Goal: Task Accomplishment & Management: Manage account settings

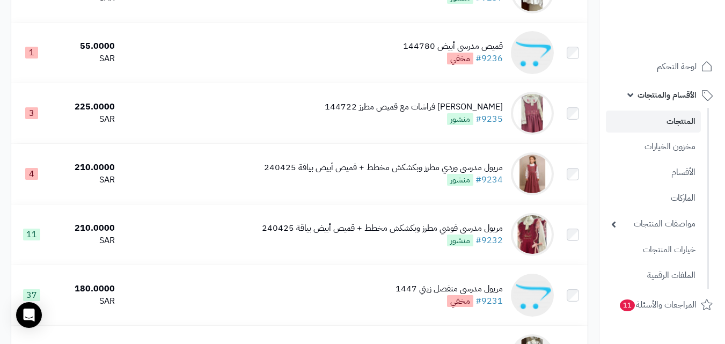
scroll to position [483, 0]
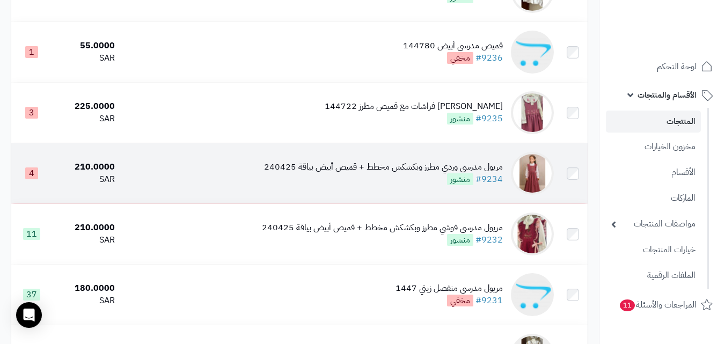
click at [538, 177] on img at bounding box center [532, 173] width 43 height 43
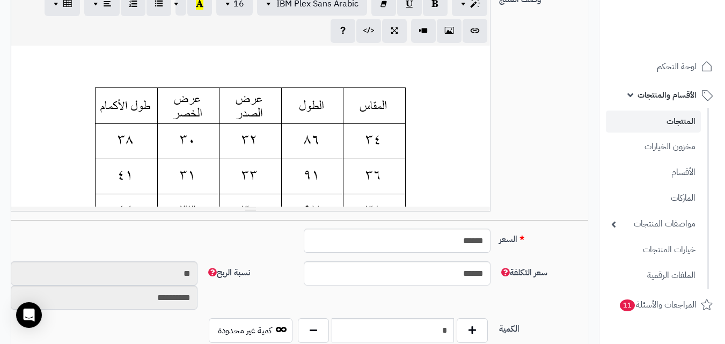
scroll to position [268, 0]
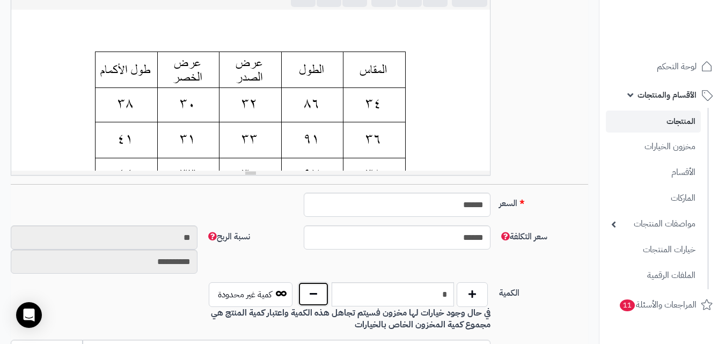
click at [317, 300] on button "button" at bounding box center [313, 294] width 31 height 25
type input "*"
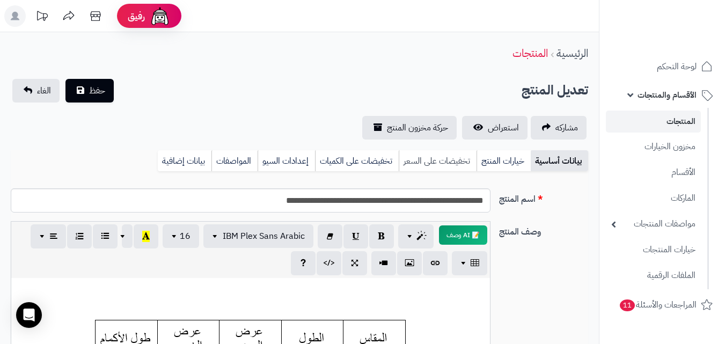
drag, startPoint x: 501, startPoint y: 163, endPoint x: 433, endPoint y: 165, distance: 68.2
click at [501, 163] on link "خيارات المنتج" at bounding box center [503, 160] width 54 height 21
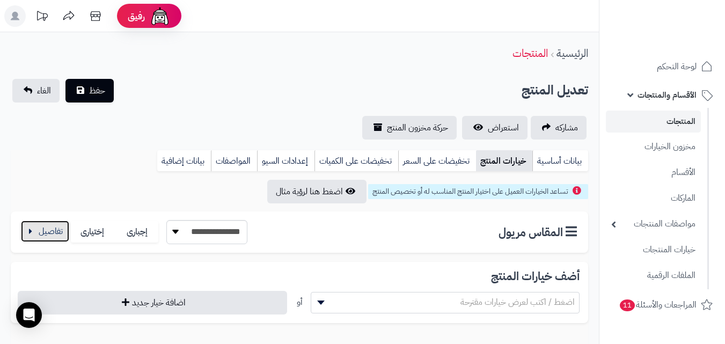
click at [52, 233] on button "button" at bounding box center [45, 231] width 48 height 21
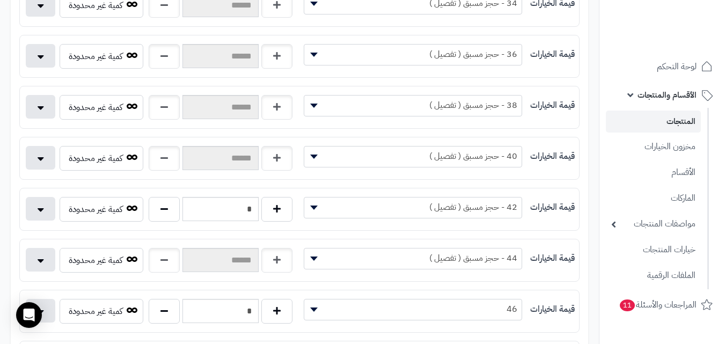
scroll to position [376, 0]
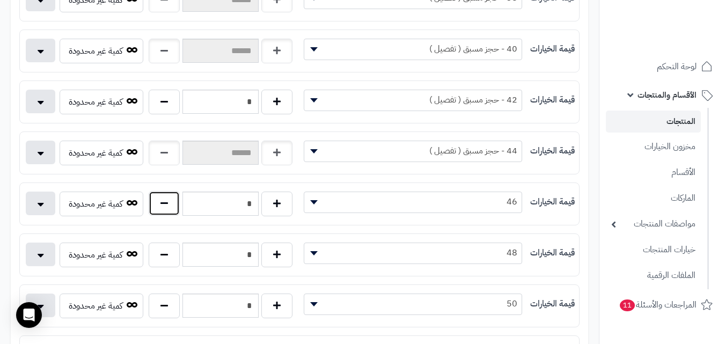
click at [157, 203] on button "button" at bounding box center [164, 203] width 31 height 25
type input "*"
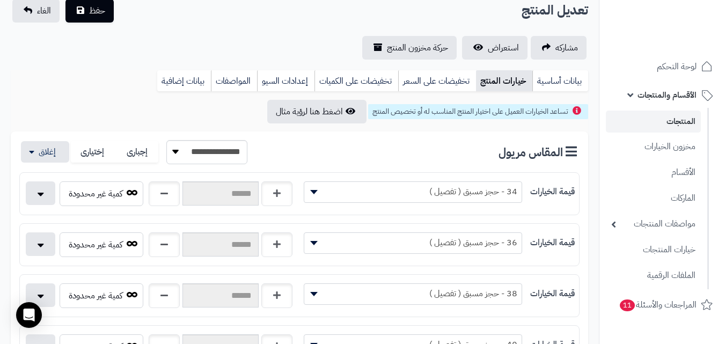
scroll to position [54, 0]
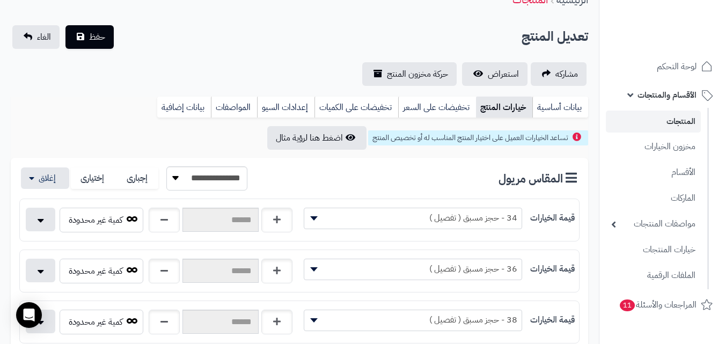
click at [539, 105] on link "بيانات أساسية" at bounding box center [560, 107] width 56 height 21
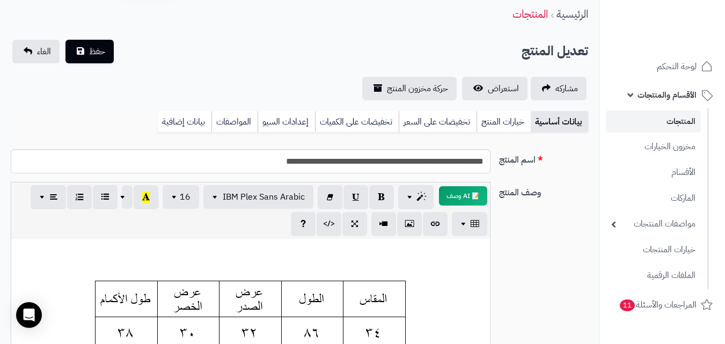
scroll to position [0, 0]
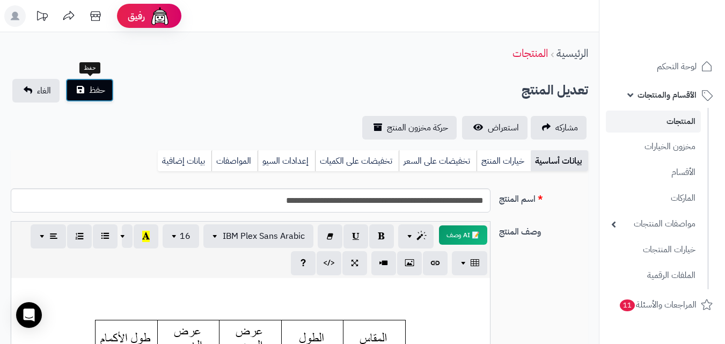
click at [83, 84] on button "حفظ" at bounding box center [89, 90] width 48 height 24
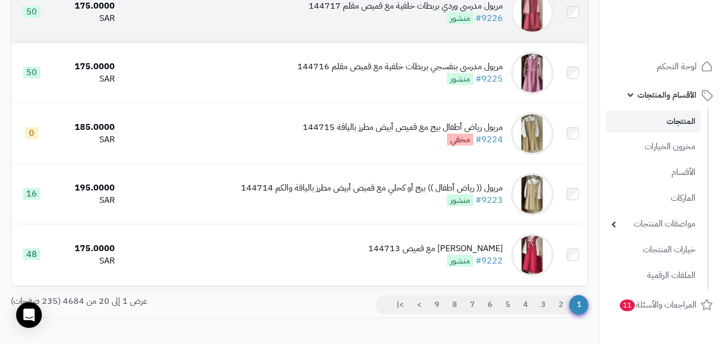
scroll to position [1181, 0]
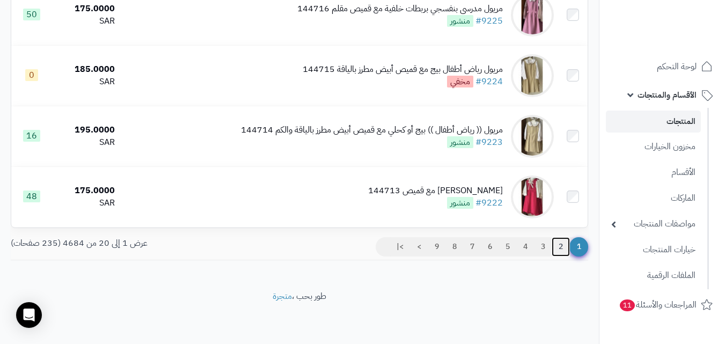
click at [556, 246] on link "2" at bounding box center [561, 246] width 18 height 19
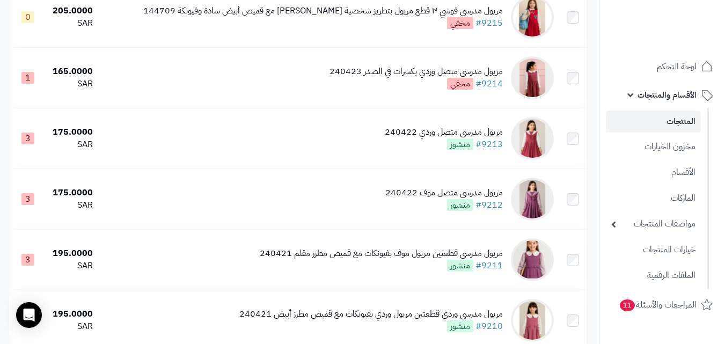
scroll to position [537, 0]
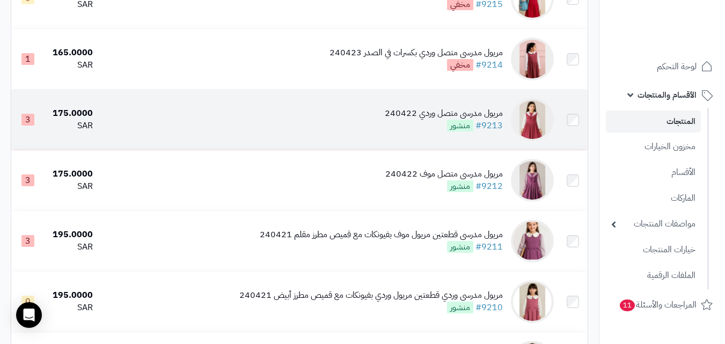
click at [543, 134] on img at bounding box center [532, 119] width 43 height 43
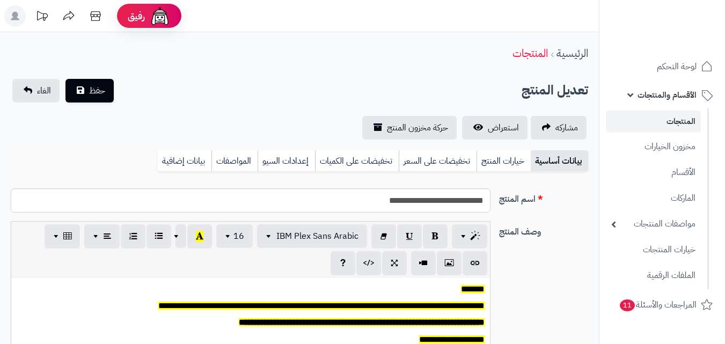
scroll to position [89, 0]
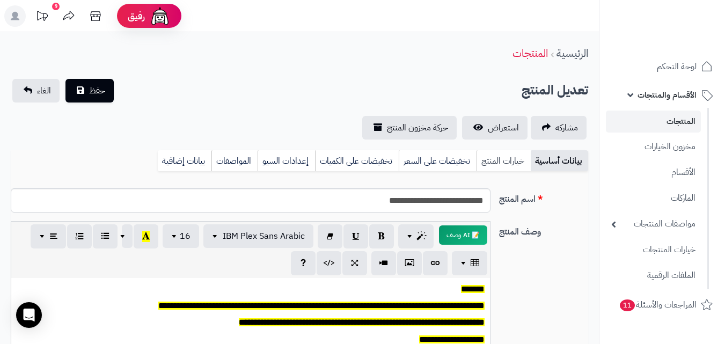
click at [492, 156] on link "خيارات المنتج" at bounding box center [503, 160] width 54 height 21
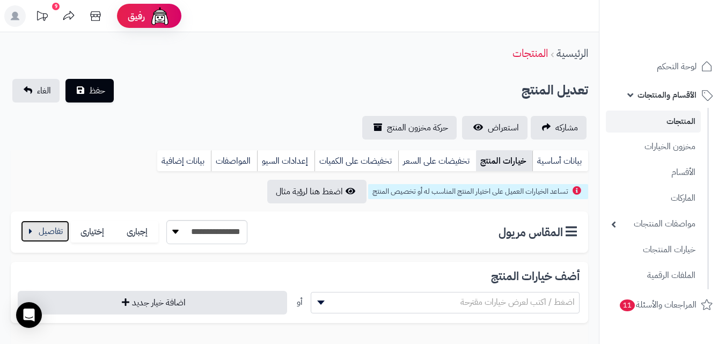
click at [50, 233] on button "button" at bounding box center [45, 231] width 48 height 21
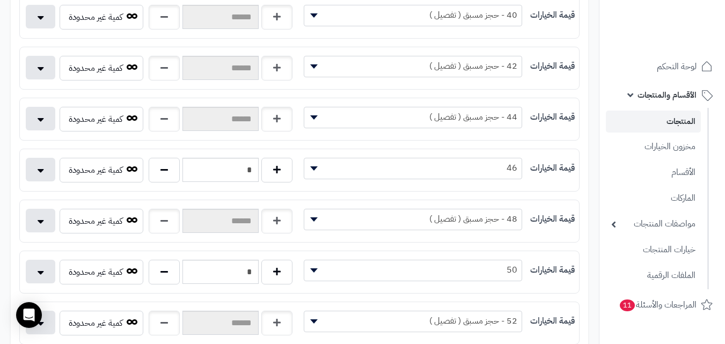
scroll to position [429, 0]
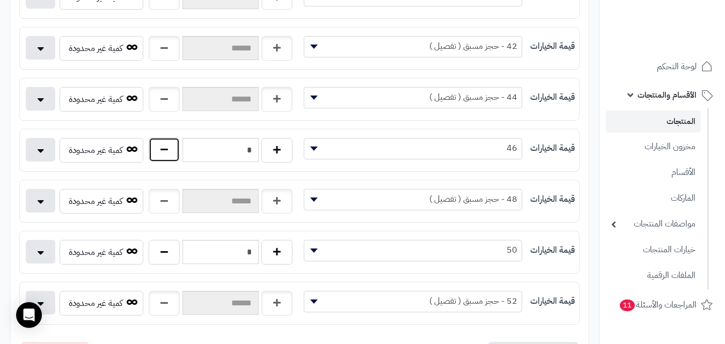
click at [162, 157] on button "button" at bounding box center [164, 149] width 31 height 25
type input "*"
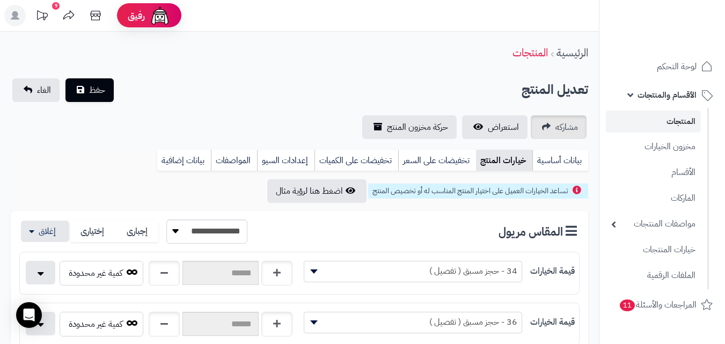
scroll to position [0, 0]
click at [558, 153] on link "بيانات أساسية" at bounding box center [560, 160] width 56 height 21
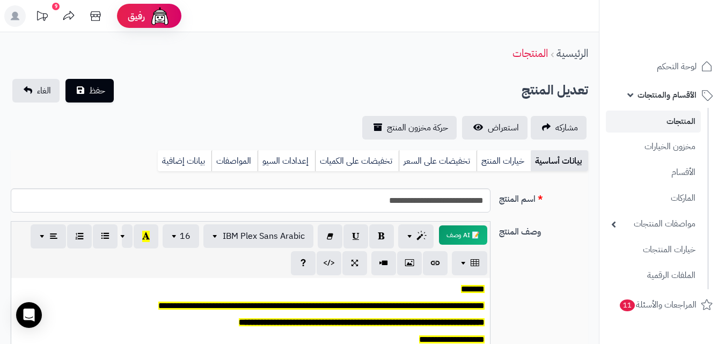
scroll to position [322, 0]
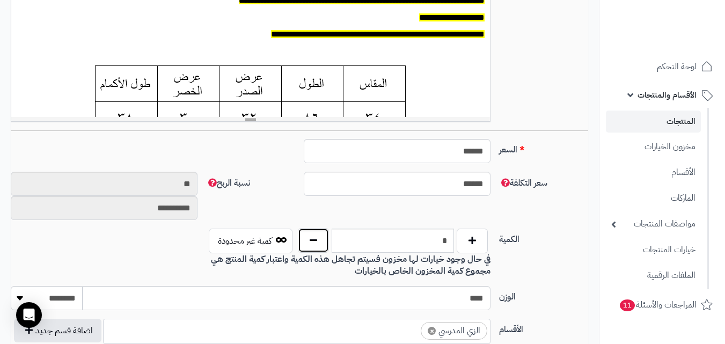
click at [321, 241] on button "button" at bounding box center [313, 240] width 31 height 25
type input "*"
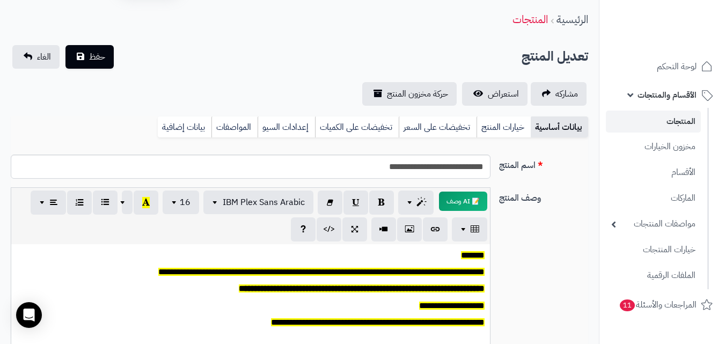
scroll to position [0, 0]
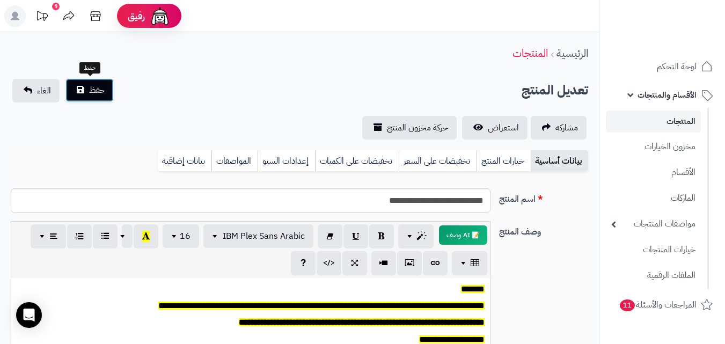
click at [93, 100] on button "حفظ" at bounding box center [89, 90] width 48 height 24
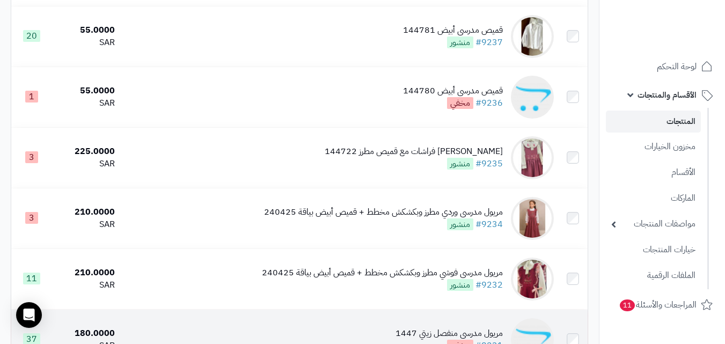
scroll to position [483, 0]
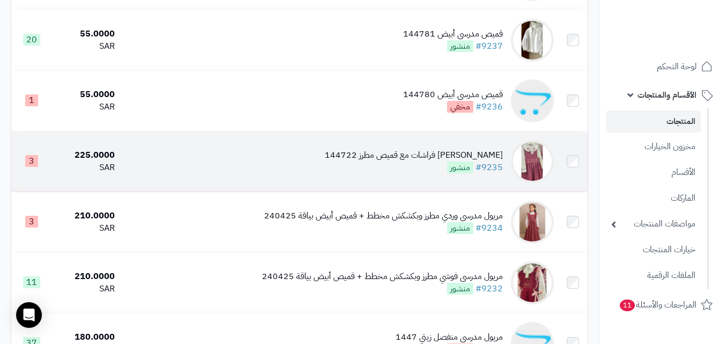
click at [537, 169] on img at bounding box center [532, 161] width 43 height 43
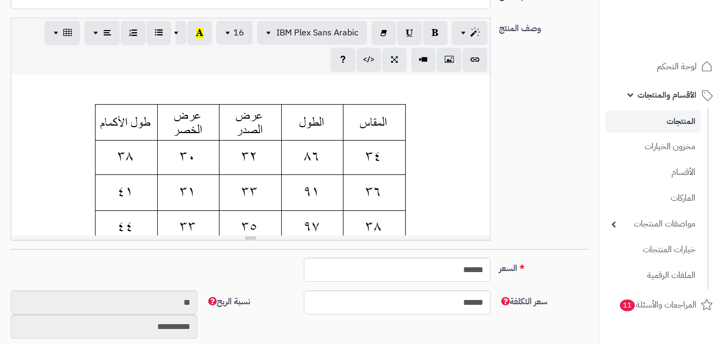
scroll to position [376, 0]
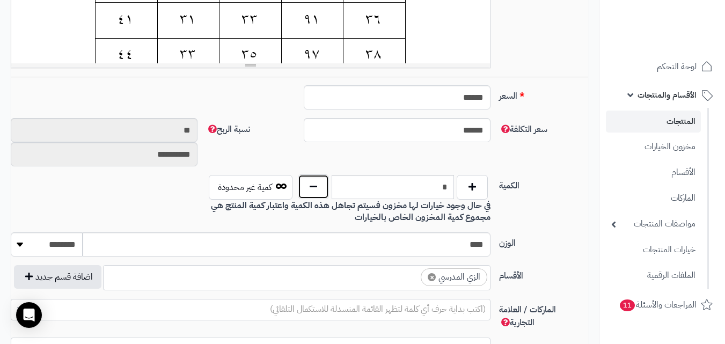
click at [305, 187] on button "button" at bounding box center [313, 186] width 31 height 25
type input "*"
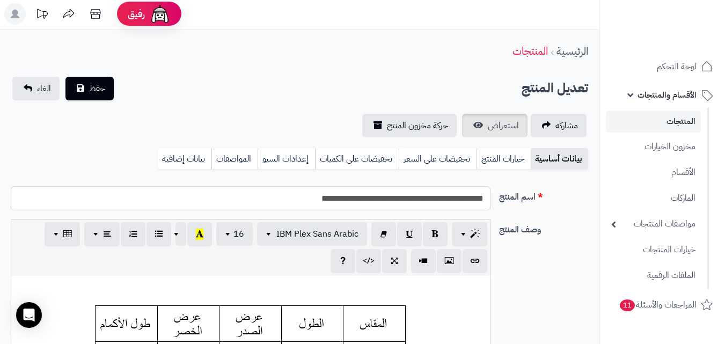
scroll to position [0, 0]
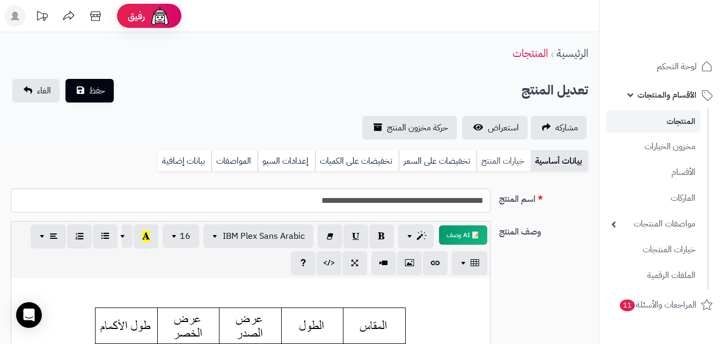
click at [508, 164] on link "خيارات المنتج" at bounding box center [503, 160] width 54 height 21
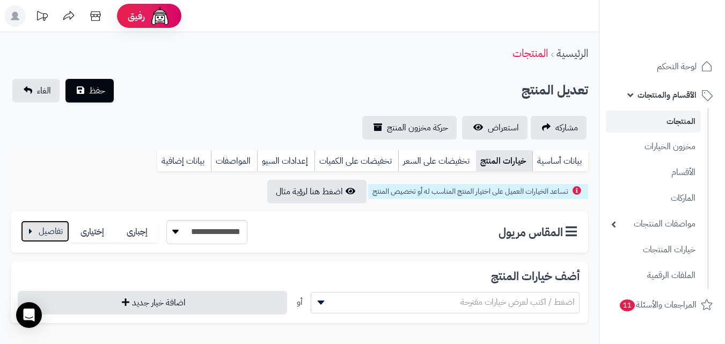
click at [52, 238] on button "button" at bounding box center [45, 231] width 48 height 21
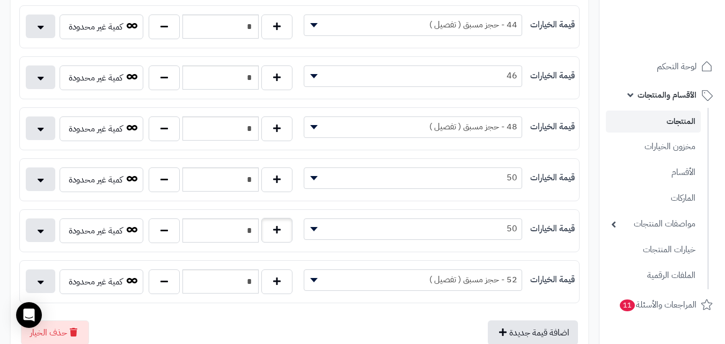
scroll to position [483, 0]
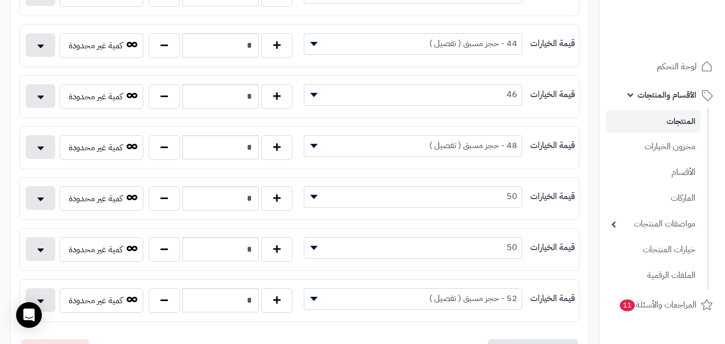
click at [322, 299] on span "52 - حجز مسبق ( تفصيل )" at bounding box center [412, 298] width 217 height 16
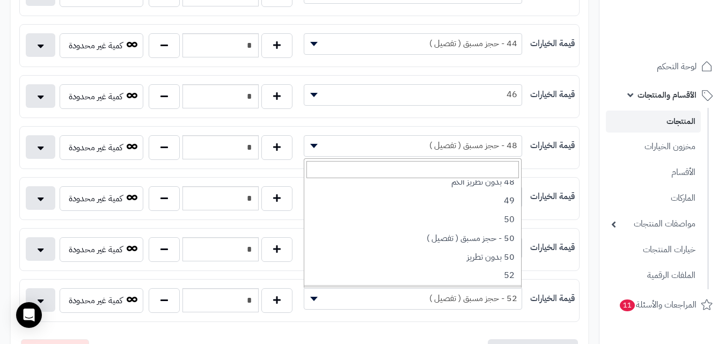
scroll to position [537, 0]
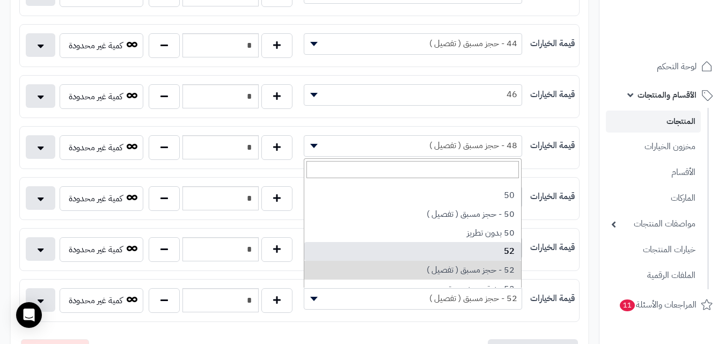
select select "***"
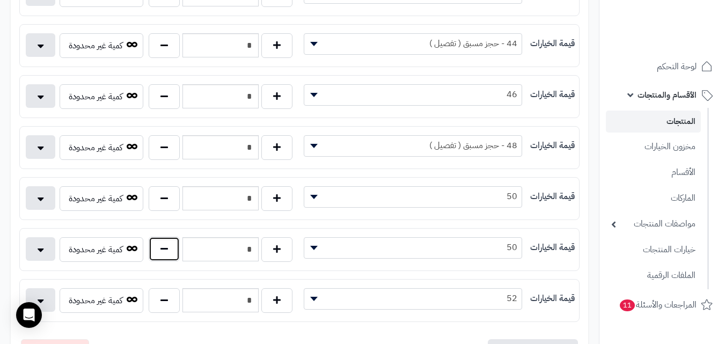
click at [162, 257] on button "button" at bounding box center [164, 249] width 31 height 25
type input "*"
click at [159, 151] on button "button" at bounding box center [164, 147] width 31 height 25
type input "*"
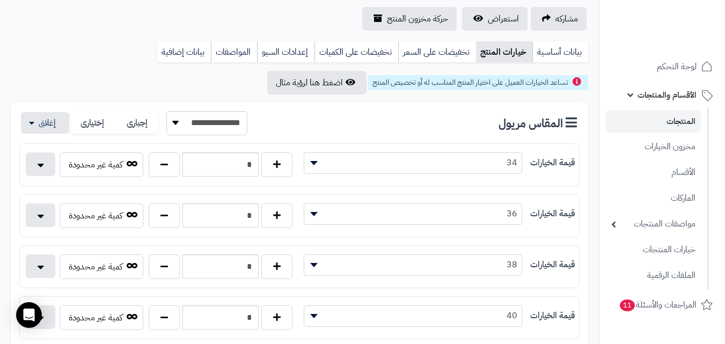
scroll to position [107, 0]
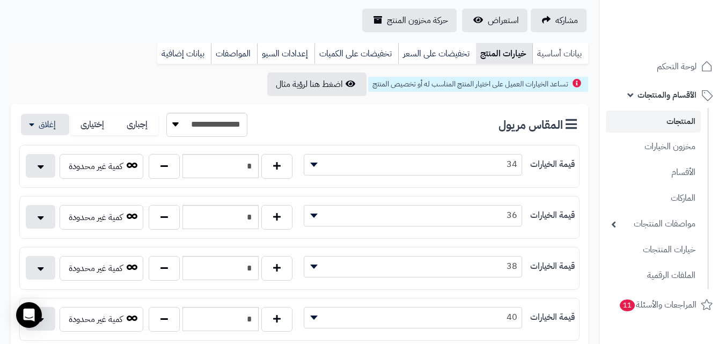
click at [565, 56] on link "بيانات أساسية" at bounding box center [560, 53] width 56 height 21
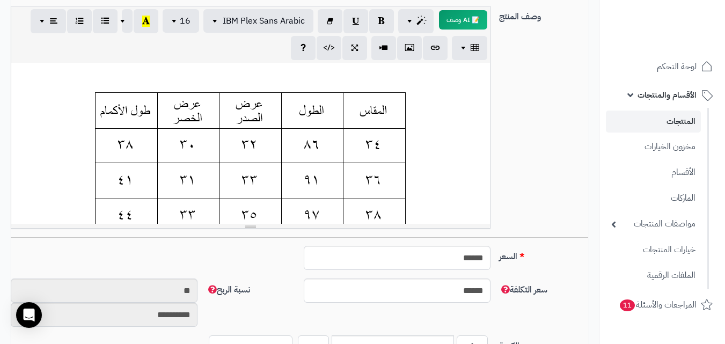
scroll to position [376, 0]
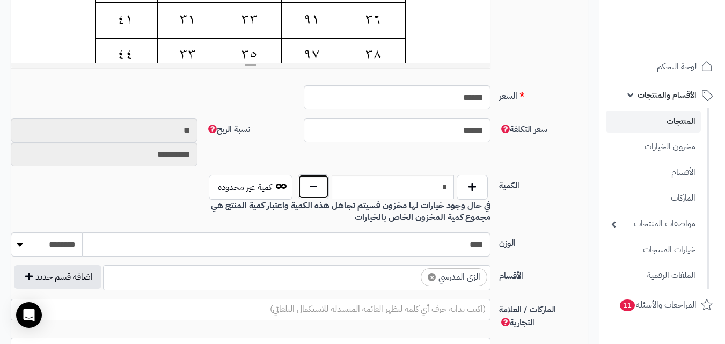
click at [316, 183] on button "button" at bounding box center [313, 186] width 31 height 25
type input "*"
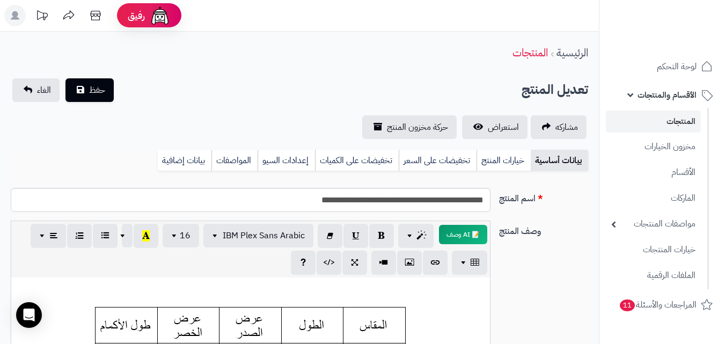
scroll to position [0, 0]
drag, startPoint x: 94, startPoint y: 87, endPoint x: 124, endPoint y: 89, distance: 29.6
click at [102, 87] on span "حفظ" at bounding box center [97, 90] width 16 height 13
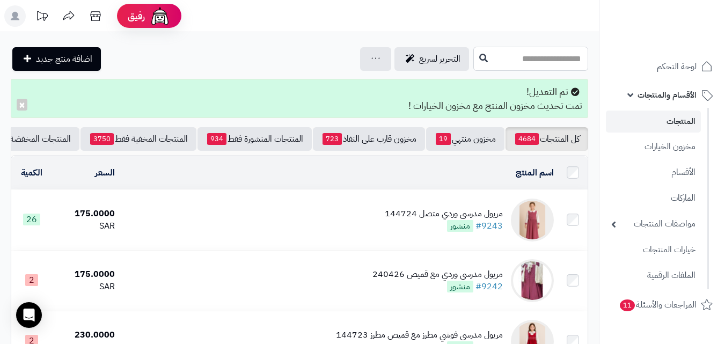
click at [473, 62] on input "text" at bounding box center [530, 59] width 115 height 24
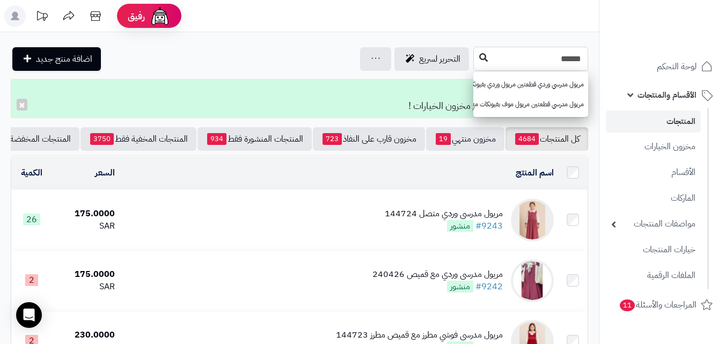
type input "******"
click at [479, 61] on icon at bounding box center [483, 57] width 9 height 9
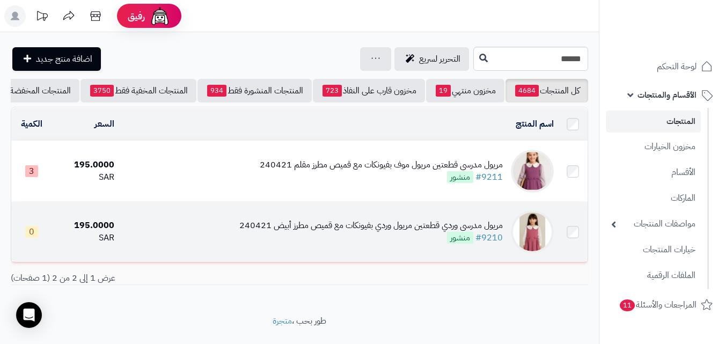
click at [533, 244] on img at bounding box center [532, 231] width 43 height 43
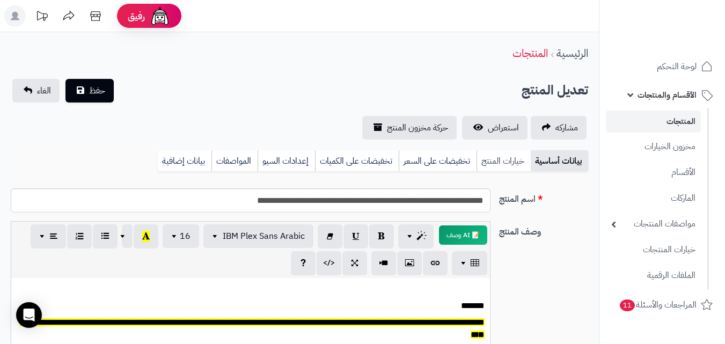
click at [496, 156] on link "خيارات المنتج" at bounding box center [503, 160] width 54 height 21
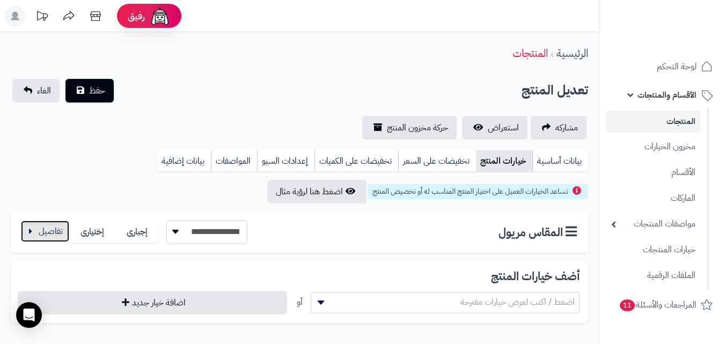
click at [42, 238] on button "button" at bounding box center [45, 231] width 48 height 21
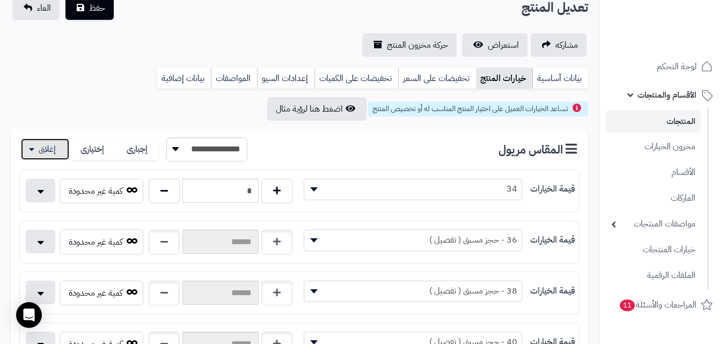
scroll to position [54, 0]
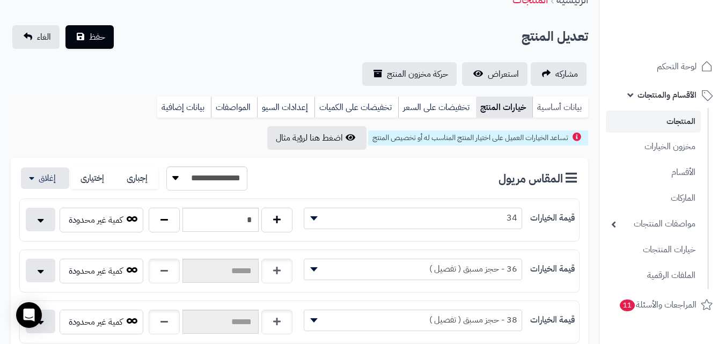
click at [548, 99] on link "بيانات أساسية" at bounding box center [560, 107] width 56 height 21
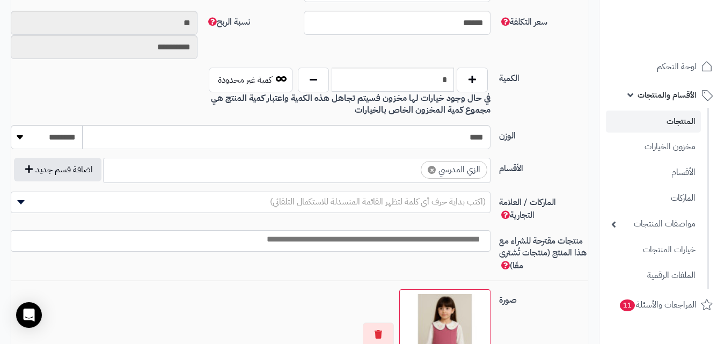
scroll to position [107, 0]
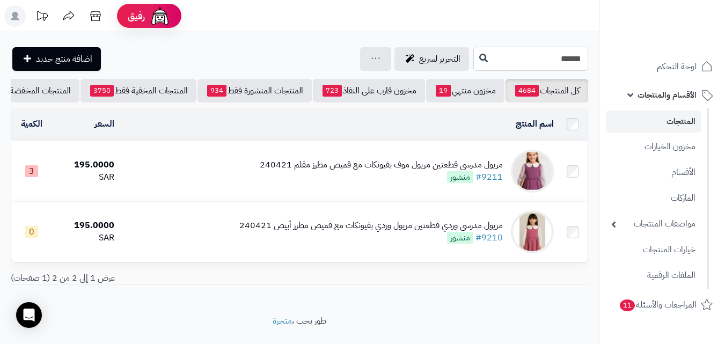
click at [540, 63] on input "******" at bounding box center [530, 59] width 115 height 24
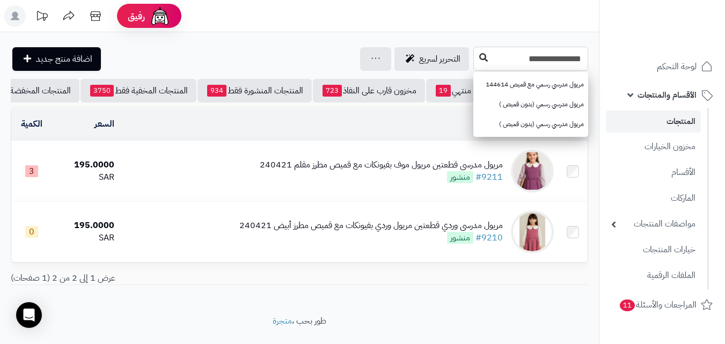
type input "**********"
click at [475, 55] on button at bounding box center [483, 58] width 16 height 20
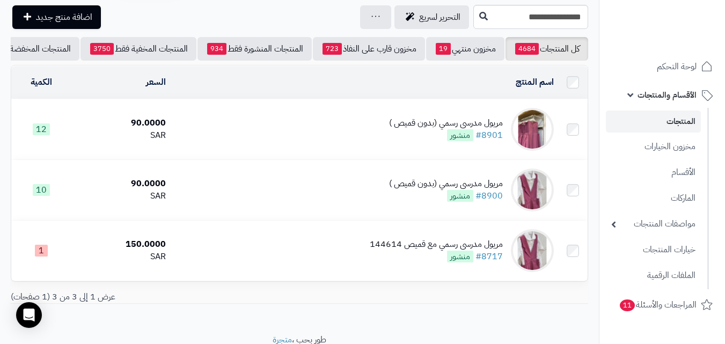
scroll to position [54, 0]
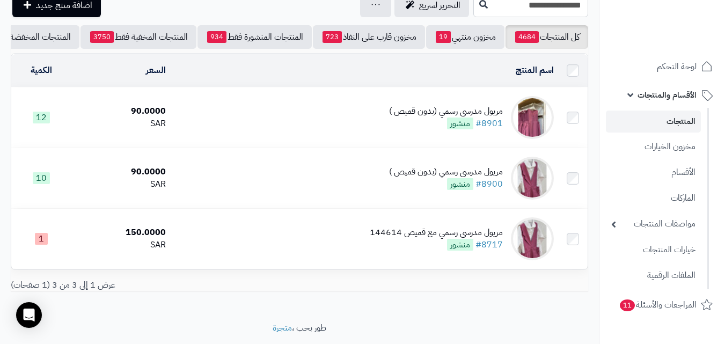
click at [534, 126] on img at bounding box center [532, 117] width 43 height 43
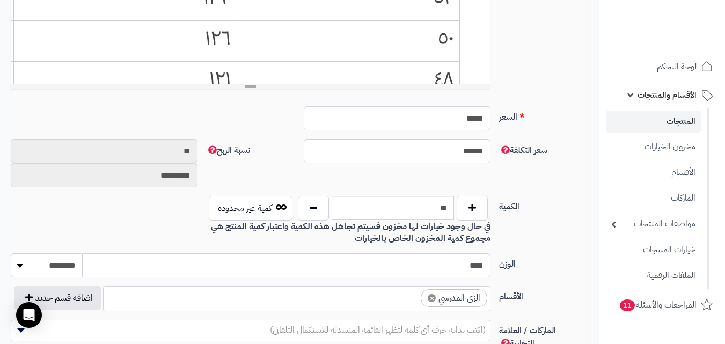
scroll to position [328, 0]
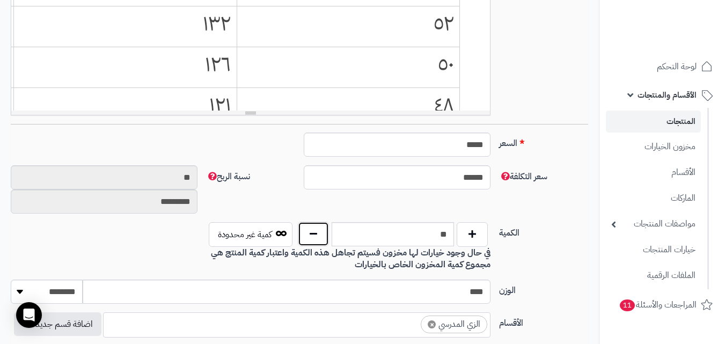
click at [318, 238] on button "button" at bounding box center [313, 234] width 31 height 25
type input "**"
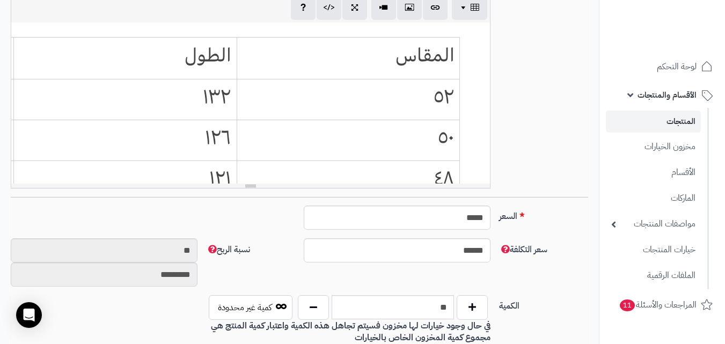
scroll to position [0, 0]
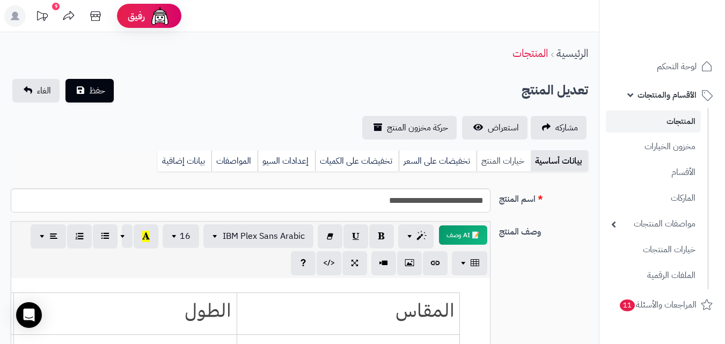
click at [506, 156] on link "خيارات المنتج" at bounding box center [503, 160] width 54 height 21
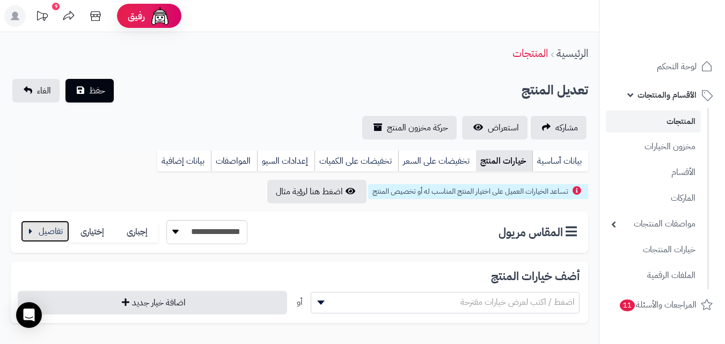
click at [44, 230] on button "button" at bounding box center [45, 231] width 48 height 21
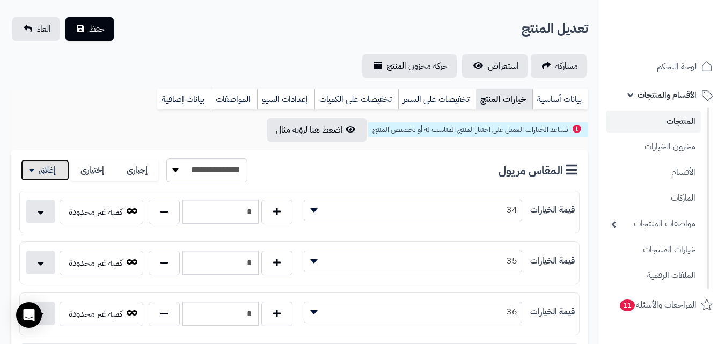
scroll to position [54, 0]
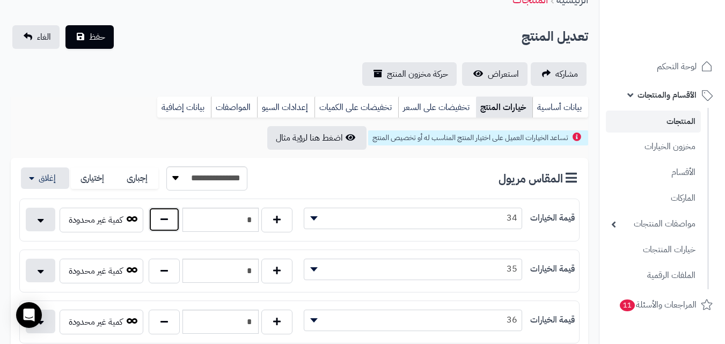
click at [163, 223] on button "button" at bounding box center [164, 219] width 31 height 25
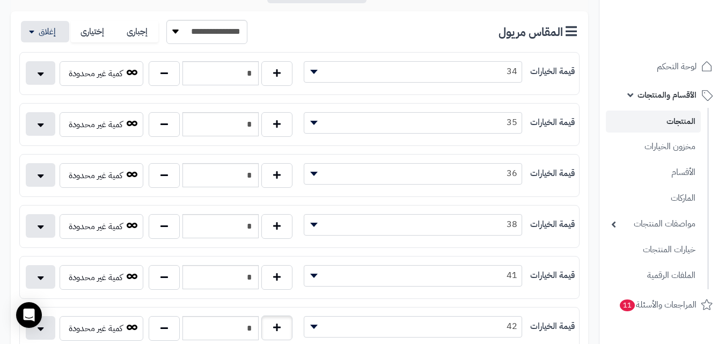
scroll to position [107, 0]
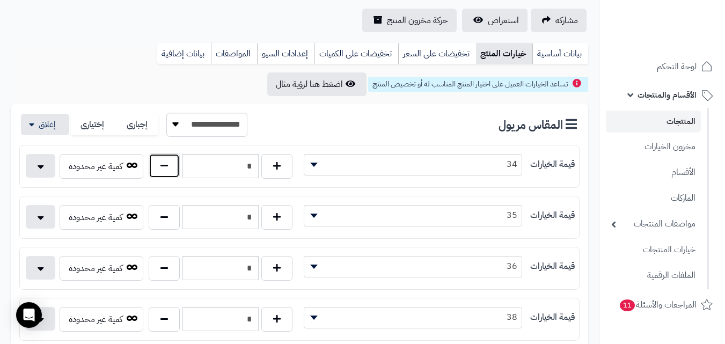
click at [165, 168] on button "button" at bounding box center [164, 165] width 31 height 25
type input "*"
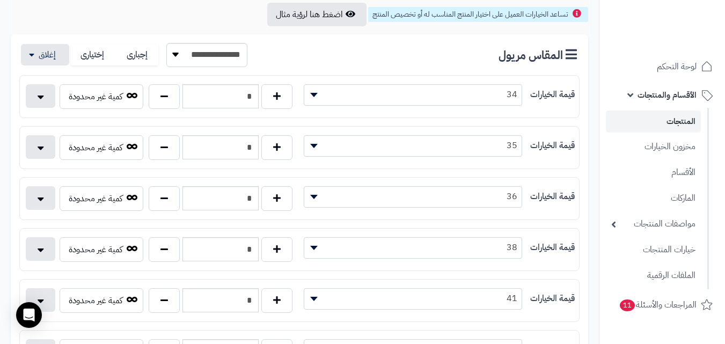
scroll to position [268, 0]
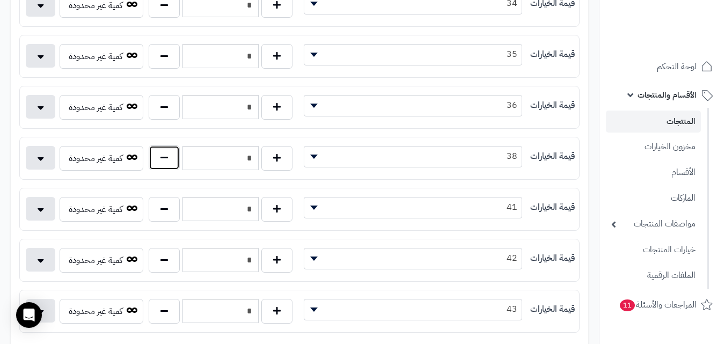
click at [174, 159] on button "button" at bounding box center [164, 157] width 31 height 25
type input "*"
click at [270, 213] on button "button" at bounding box center [276, 208] width 31 height 25
type input "*"
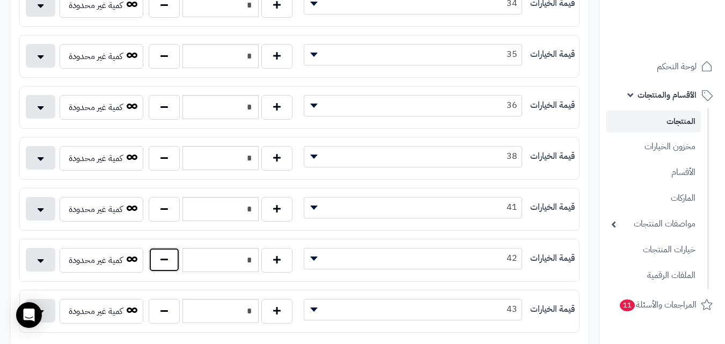
click at [165, 265] on button "button" at bounding box center [164, 259] width 31 height 25
click at [174, 258] on button "button" at bounding box center [164, 259] width 31 height 25
type input "*"
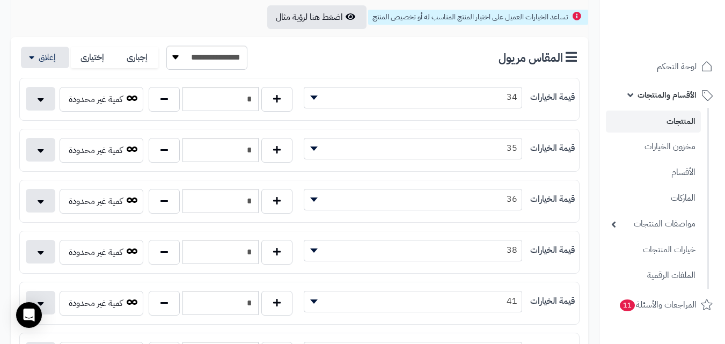
scroll to position [54, 0]
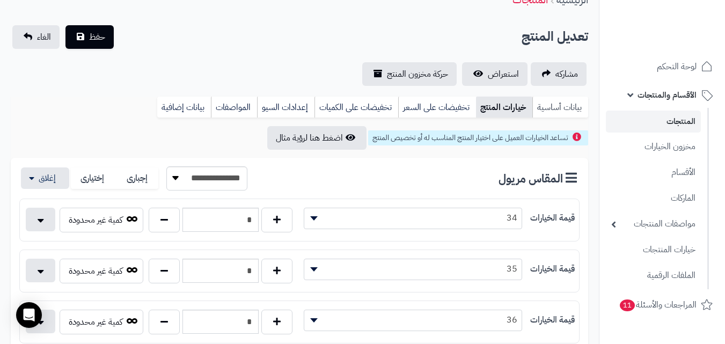
click at [542, 106] on link "بيانات أساسية" at bounding box center [560, 107] width 56 height 21
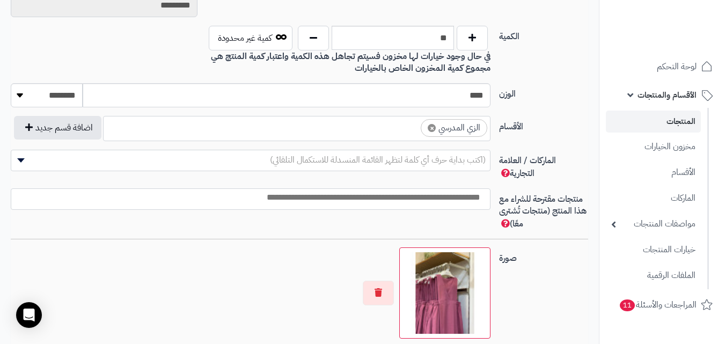
scroll to position [429, 0]
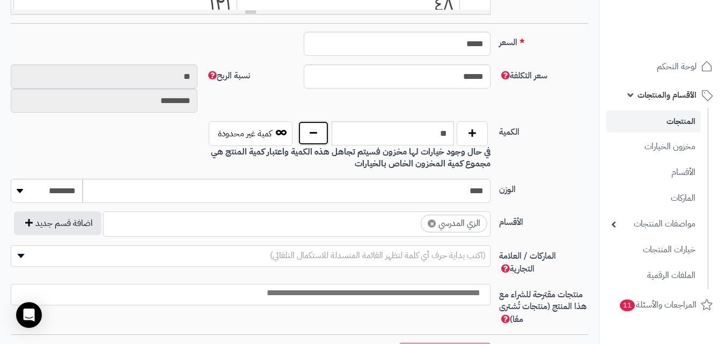
click at [305, 130] on button "button" at bounding box center [313, 133] width 31 height 25
type input "*"
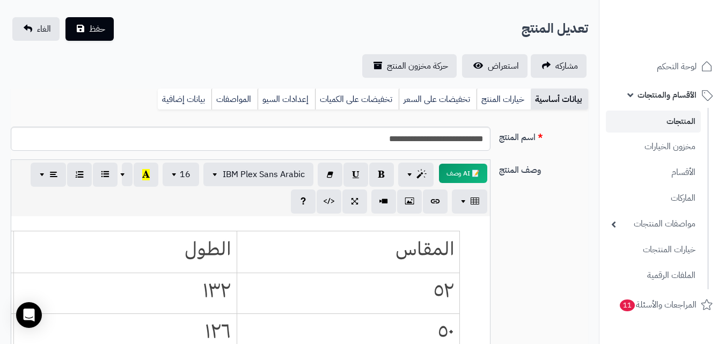
scroll to position [54, 0]
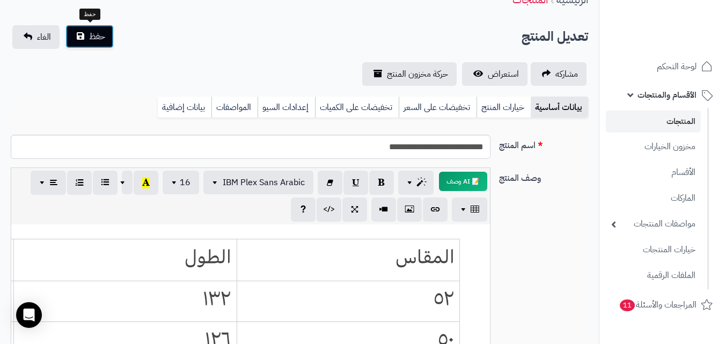
click at [104, 36] on span "حفظ" at bounding box center [97, 36] width 16 height 13
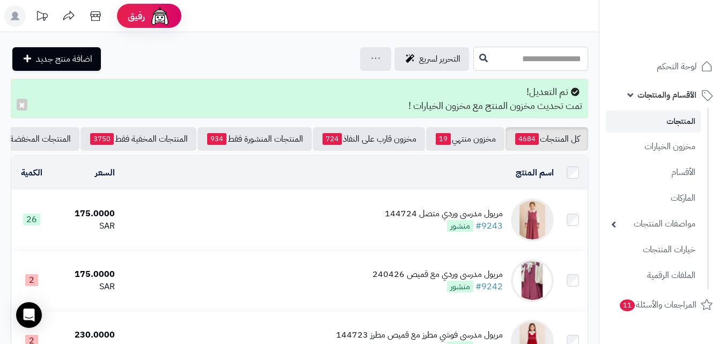
click at [473, 59] on input "text" at bounding box center [530, 59] width 115 height 24
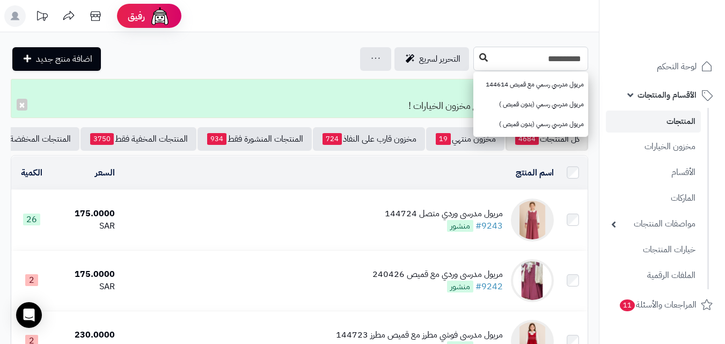
type input "**********"
click at [475, 62] on button at bounding box center [483, 58] width 16 height 20
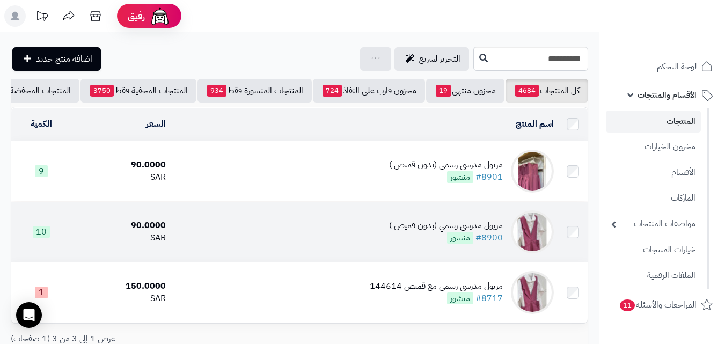
click at [528, 252] on img at bounding box center [532, 231] width 43 height 43
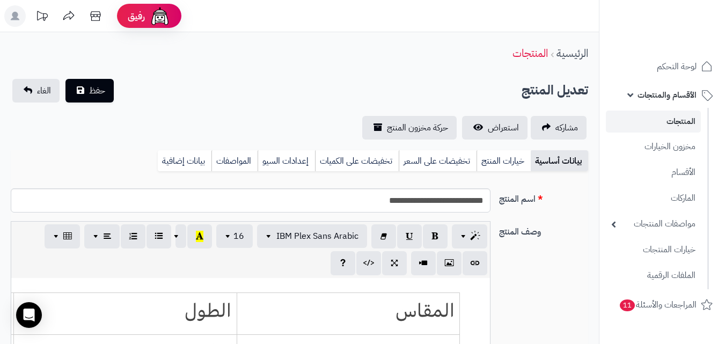
scroll to position [89, 0]
click at [508, 163] on link "خيارات المنتج" at bounding box center [503, 160] width 54 height 21
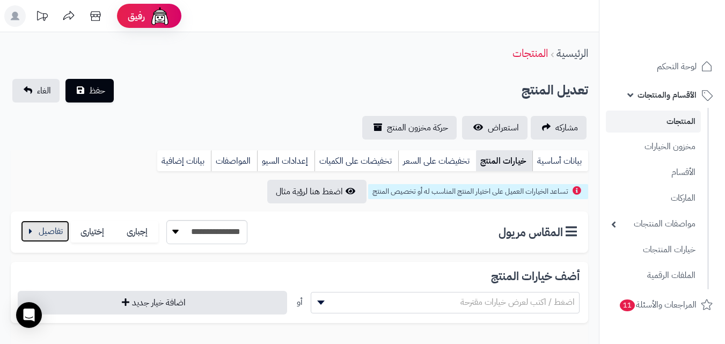
click at [43, 233] on button "button" at bounding box center [45, 231] width 48 height 21
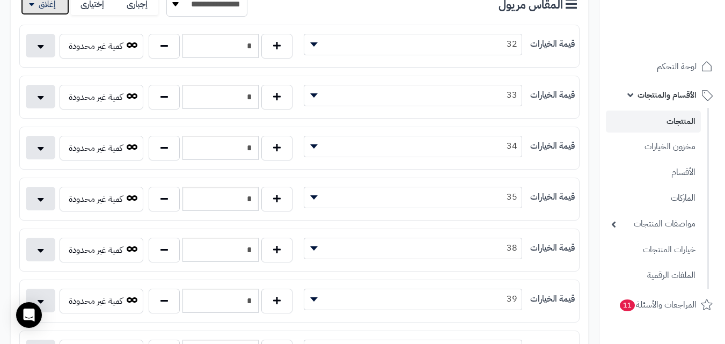
scroll to position [161, 0]
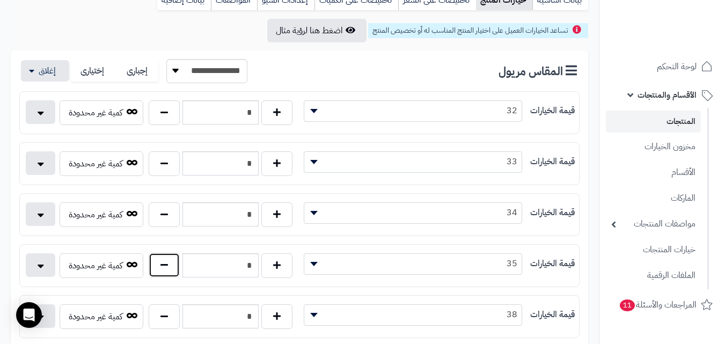
click at [165, 270] on button "button" at bounding box center [164, 265] width 31 height 25
type input "*"
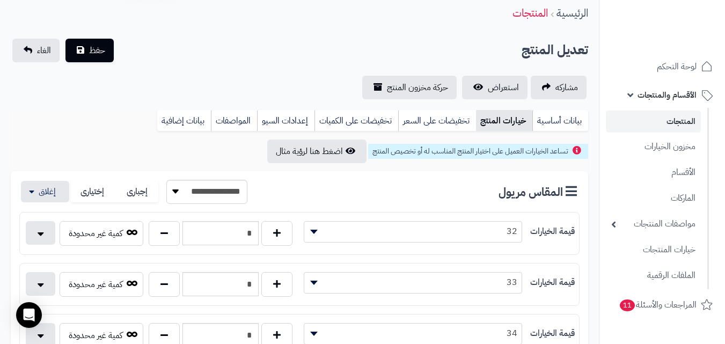
scroll to position [0, 0]
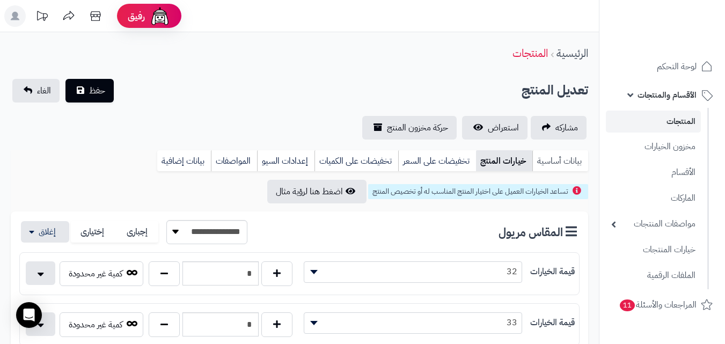
click at [567, 161] on link "بيانات أساسية" at bounding box center [560, 160] width 56 height 21
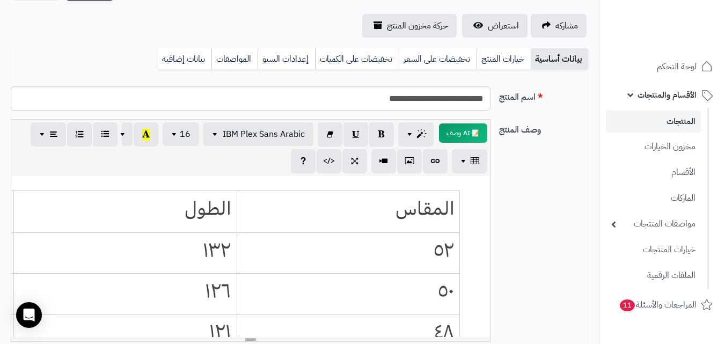
scroll to position [483, 0]
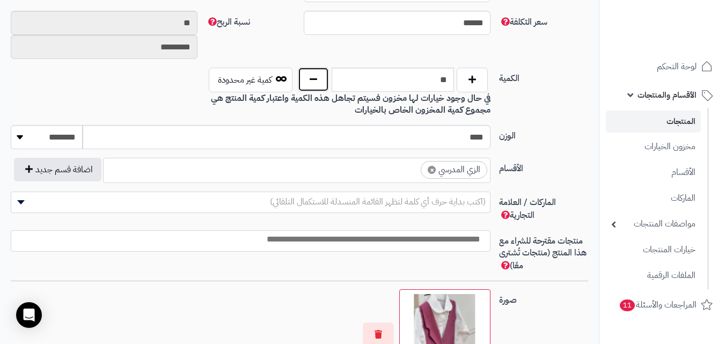
click at [311, 79] on button "button" at bounding box center [313, 79] width 31 height 25
type input "*"
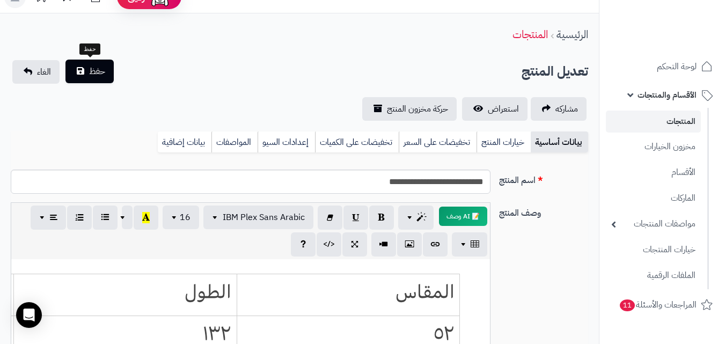
scroll to position [0, 0]
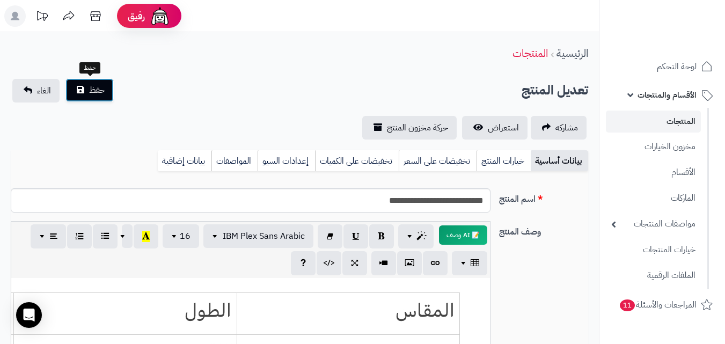
click at [87, 82] on button "حفظ" at bounding box center [89, 90] width 48 height 24
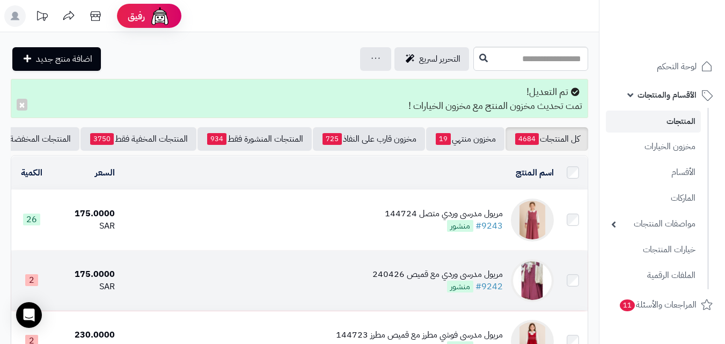
click at [542, 293] on img at bounding box center [532, 280] width 43 height 43
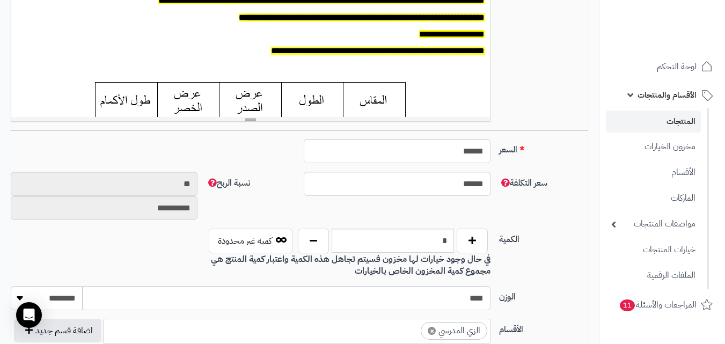
scroll to position [89, 0]
click at [326, 245] on button "button" at bounding box center [313, 240] width 31 height 25
type input "*"
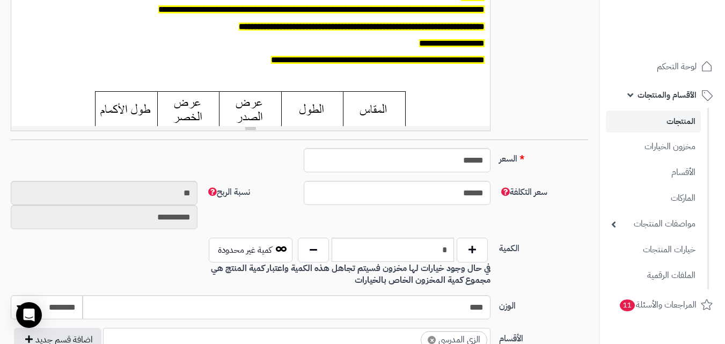
scroll to position [0, 0]
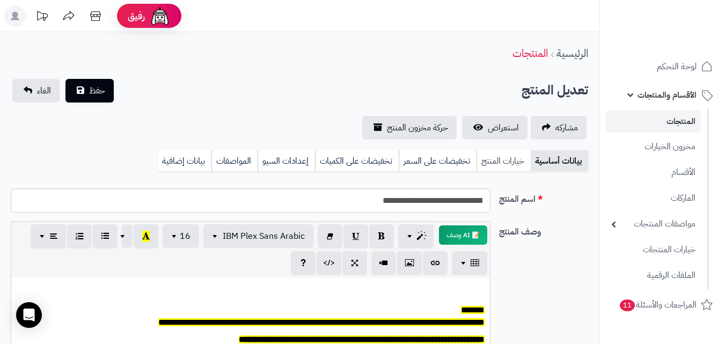
click at [510, 162] on link "خيارات المنتج" at bounding box center [503, 160] width 54 height 21
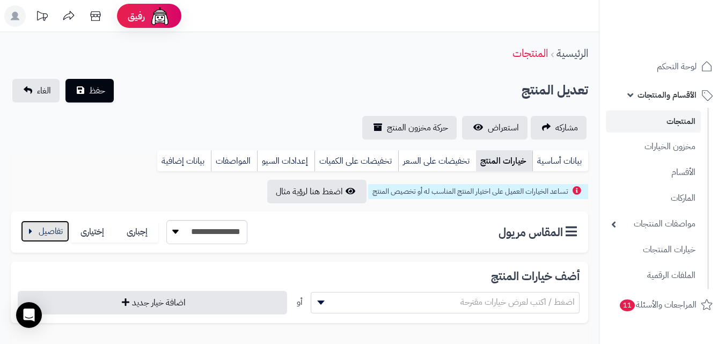
click at [63, 224] on button "button" at bounding box center [45, 231] width 48 height 21
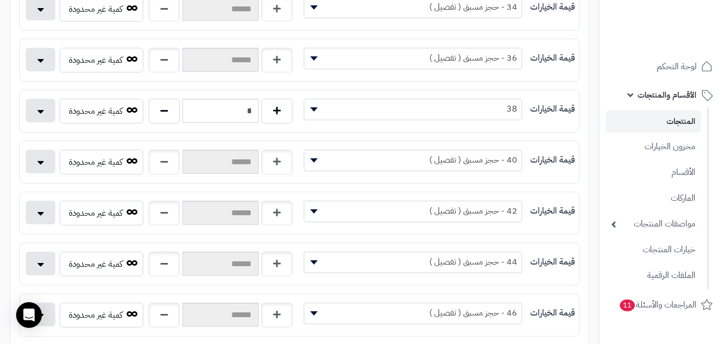
scroll to position [322, 0]
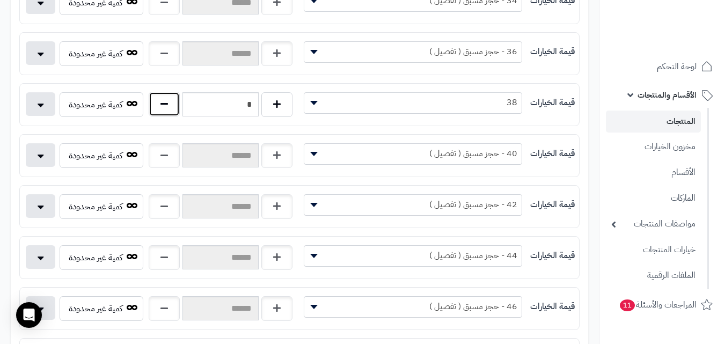
click at [164, 106] on button "button" at bounding box center [164, 104] width 31 height 25
type input "*"
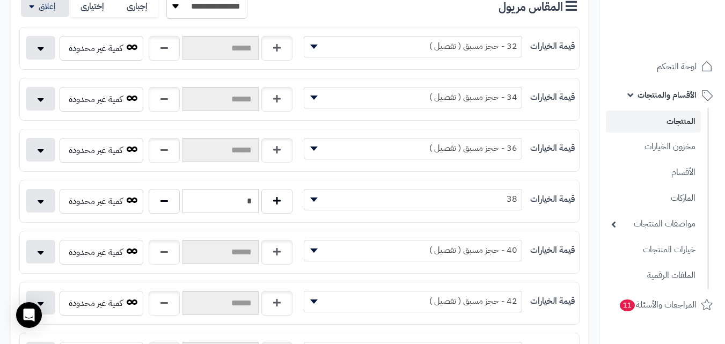
scroll to position [0, 0]
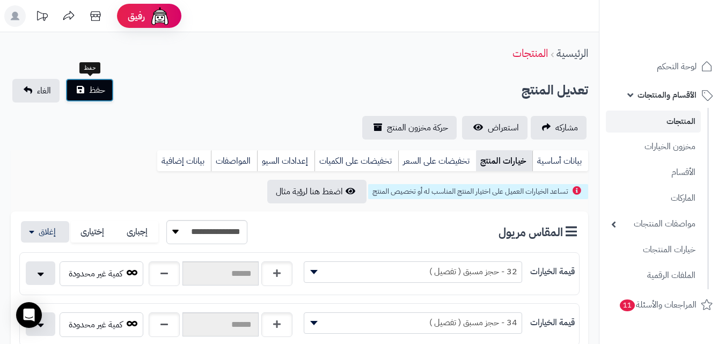
click at [94, 94] on span "حفظ" at bounding box center [97, 90] width 16 height 13
